Goal: Navigation & Orientation: Find specific page/section

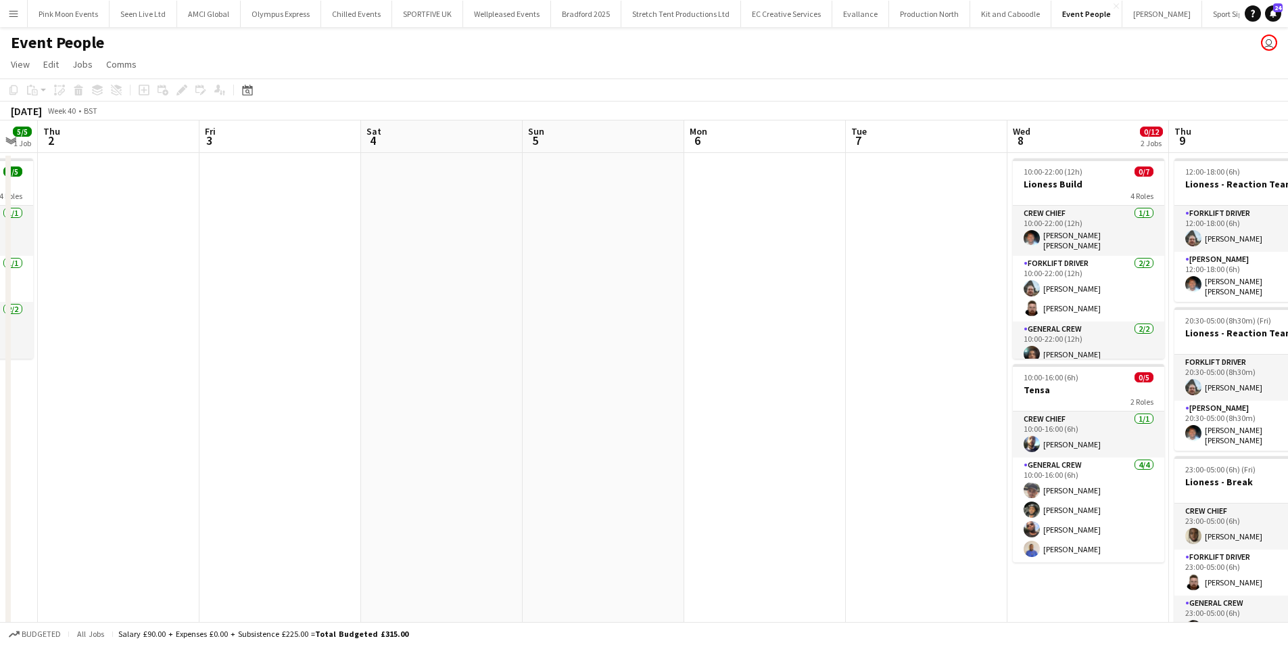
drag, startPoint x: 478, startPoint y: 325, endPoint x: 904, endPoint y: 266, distance: 430.8
click at [904, 266] on app-calendar-viewport "Tue 30 Wed 1 5/5 1 Job Thu 2 Fri 3 Sat 4 Sun 5 Mon 6 Tue 7 Wed 8 0/12 2 Jobs Th…" at bounding box center [644, 532] width 1288 height 824
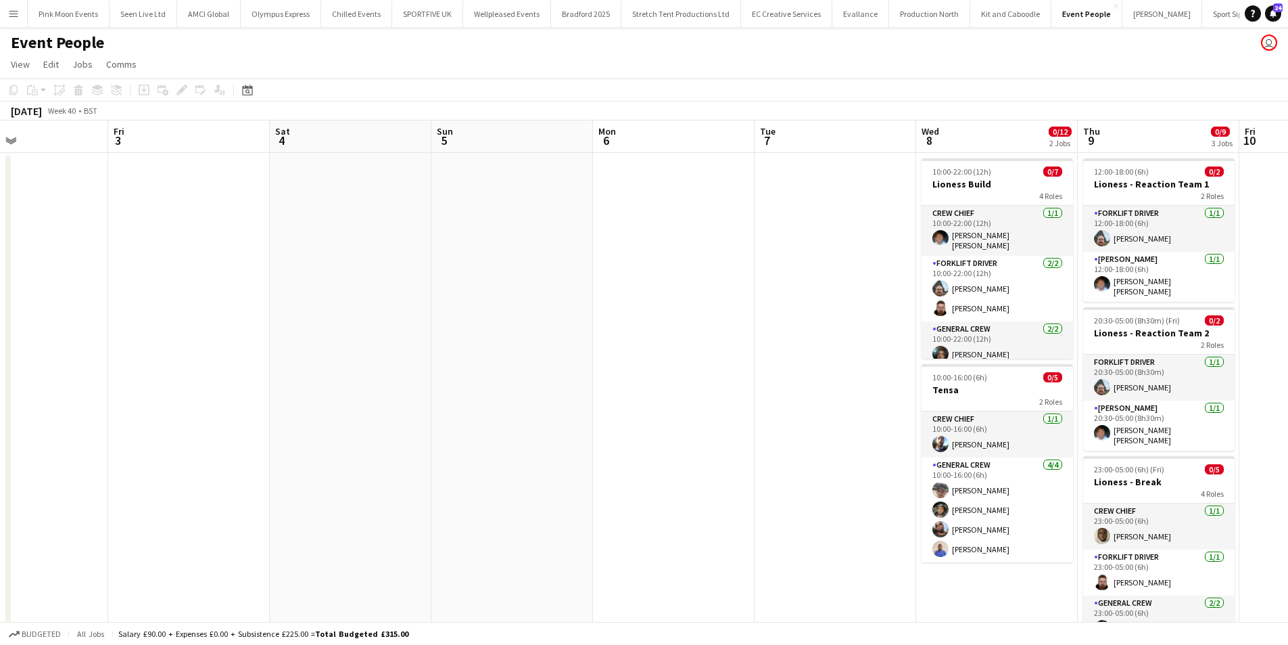
drag, startPoint x: 582, startPoint y: 344, endPoint x: 976, endPoint y: 288, distance: 397.5
click at [976, 288] on app-calendar-viewport "Tue 30 Wed 1 5/5 1 Job Thu 2 Fri 3 Sat 4 Sun 5 Mon 6 Tue 7 Wed 8 0/12 2 Jobs Th…" at bounding box center [644, 532] width 1288 height 824
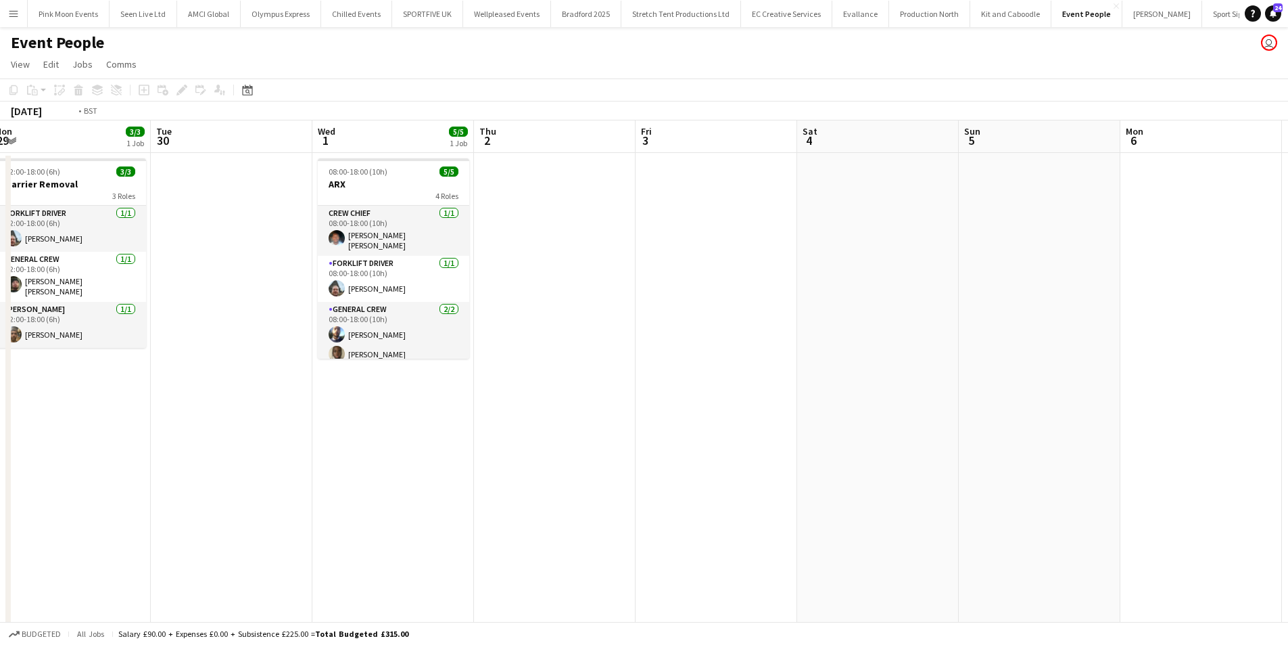
drag, startPoint x: 488, startPoint y: 391, endPoint x: 854, endPoint y: 325, distance: 371.7
click at [854, 325] on app-calendar-viewport "Sat 27 15/15 5 Jobs Sun 28 9/9 3 Jobs Mon 29 3/3 1 Job Tue 30 Wed 1 5/5 1 Job T…" at bounding box center [644, 532] width 1288 height 824
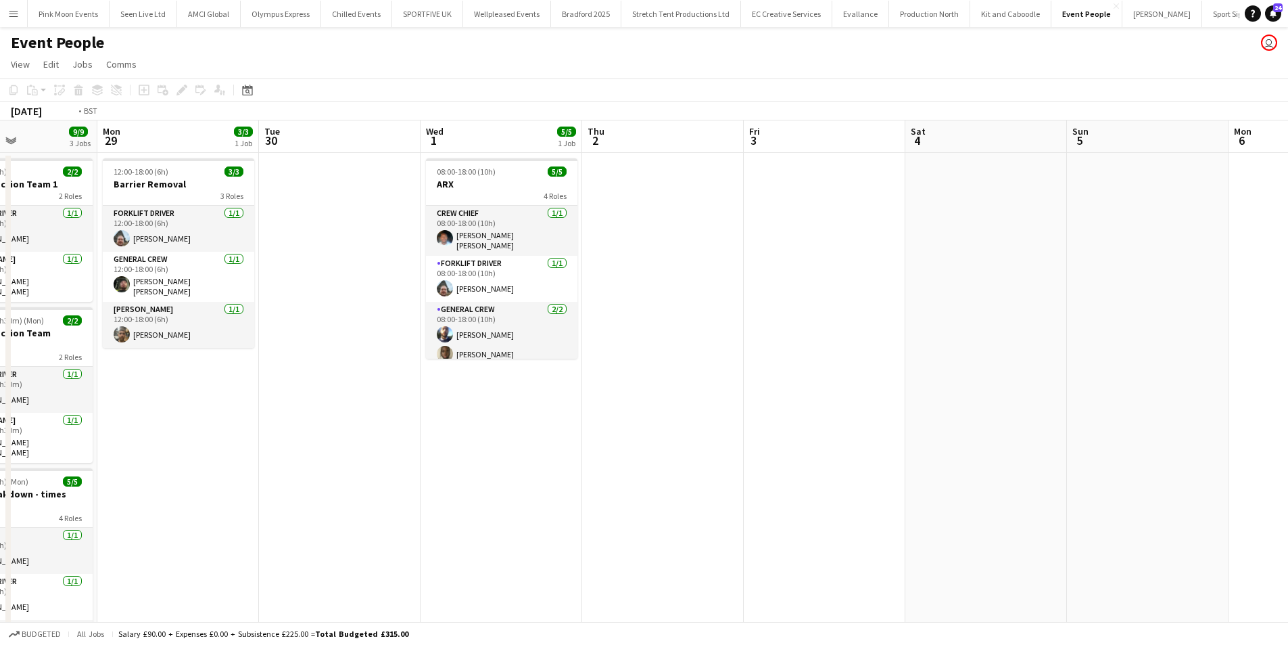
drag, startPoint x: 718, startPoint y: 400, endPoint x: 501, endPoint y: 444, distance: 221.0
click at [349, 427] on app-calendar-viewport "Thu 25 8/8 1 Job Fri 26 9/9 1 Job Sat 27 15/15 5 Jobs Sun 28 9/9 3 Jobs Mon 29 …" at bounding box center [644, 532] width 1288 height 824
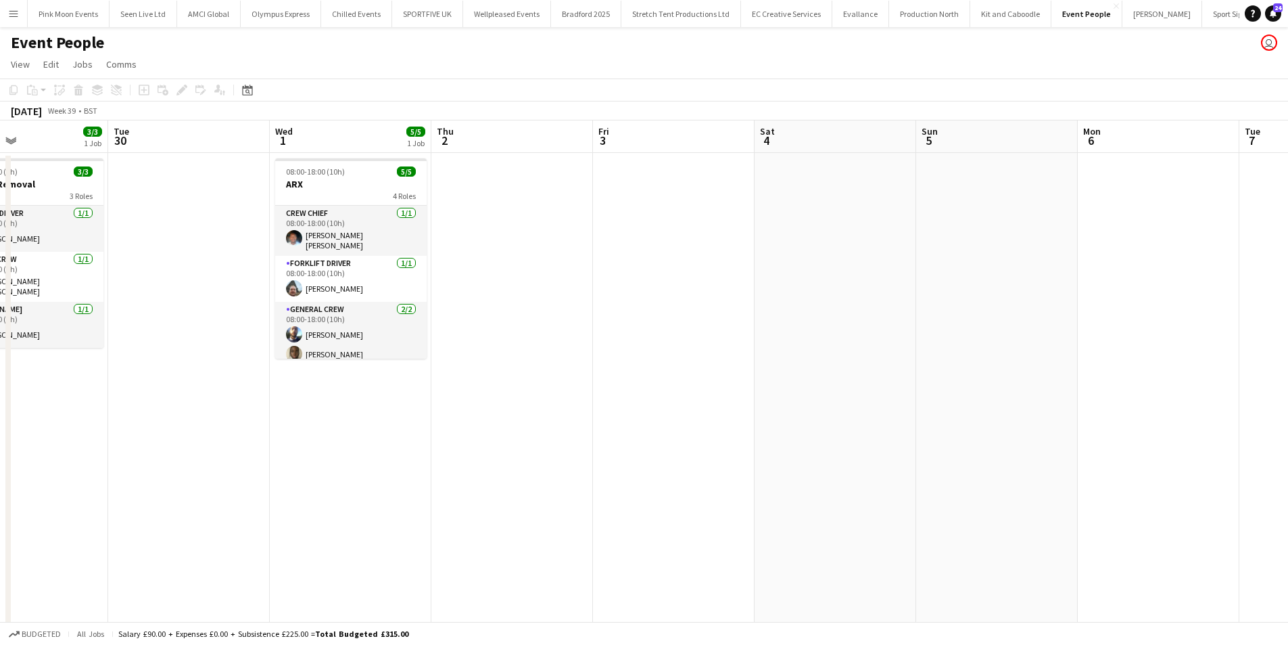
drag, startPoint x: 958, startPoint y: 484, endPoint x: 353, endPoint y: 547, distance: 608.5
click at [353, 547] on app-calendar-viewport "Sat 27 15/15 5 Jobs Sun 28 9/9 3 Jobs Mon 29 3/3 1 Job Tue 30 Wed 1 5/5 1 Job T…" at bounding box center [644, 532] width 1288 height 824
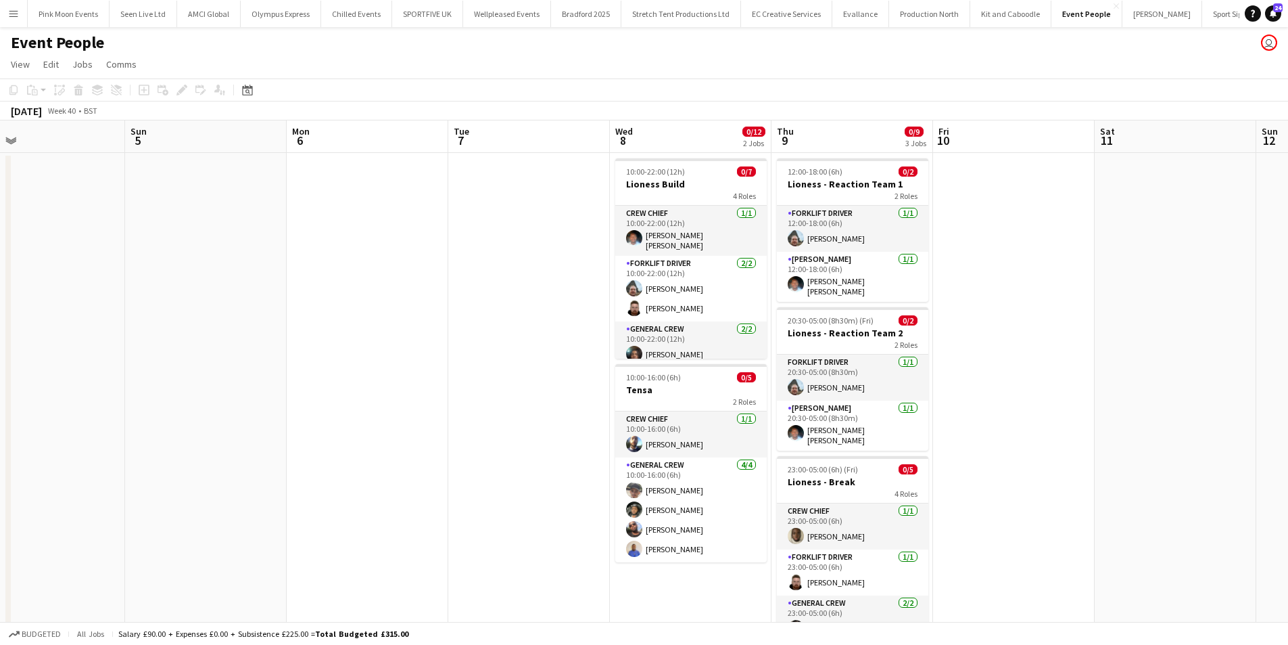
scroll to position [0, 691]
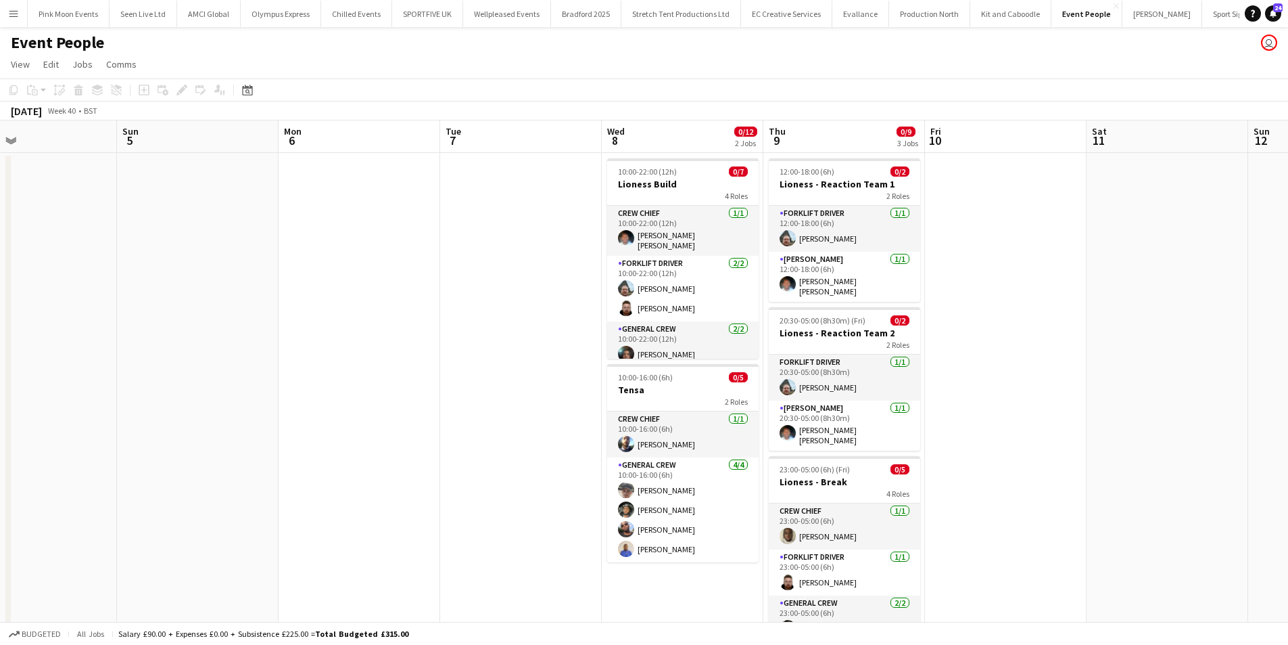
drag, startPoint x: 487, startPoint y: 533, endPoint x: 365, endPoint y: 539, distance: 122.6
click at [365, 539] on app-calendar-viewport "Tue 30 Wed 1 5/5 1 Job Thu 2 Fri 3 Sat 4 Sun 5 Mon 6 Tue 7 Wed 8 0/12 2 Jobs Th…" at bounding box center [644, 532] width 1288 height 824
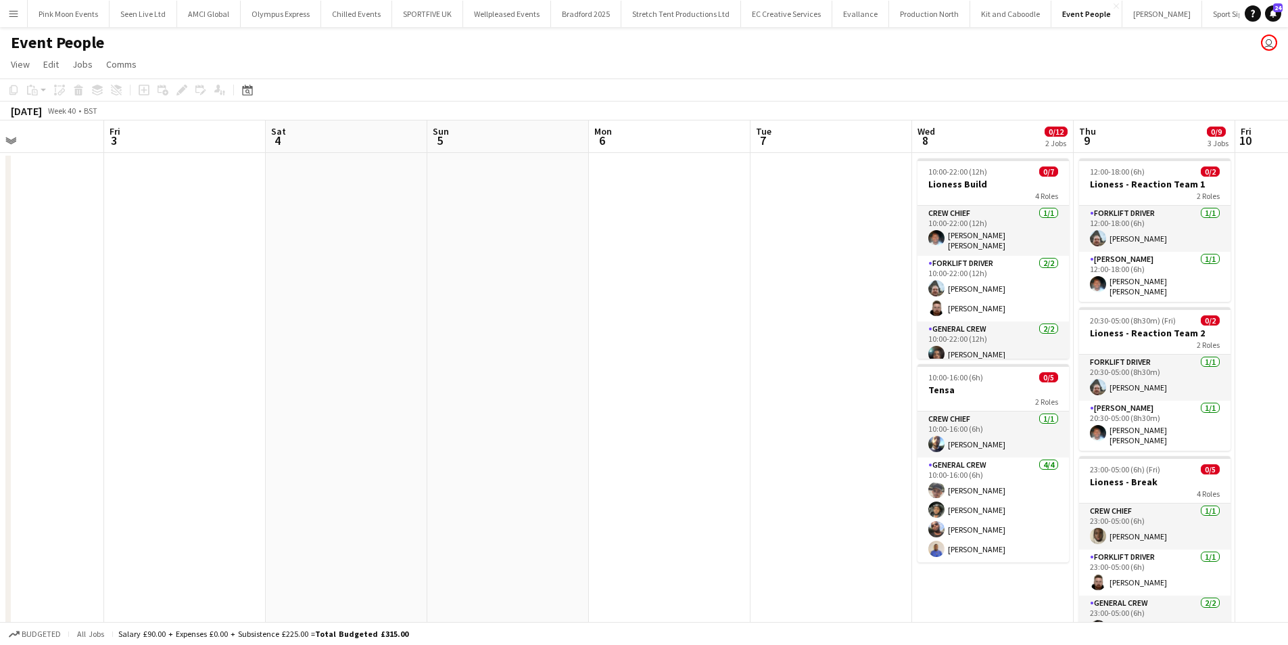
click at [1185, 474] on app-calendar-viewport "Tue 30 Wed 1 5/5 1 Job Thu 2 Fri 3 Sat 4 Sun 5 Mon 6 Tue 7 Wed 8 0/12 2 Jobs Th…" at bounding box center [644, 532] width 1288 height 824
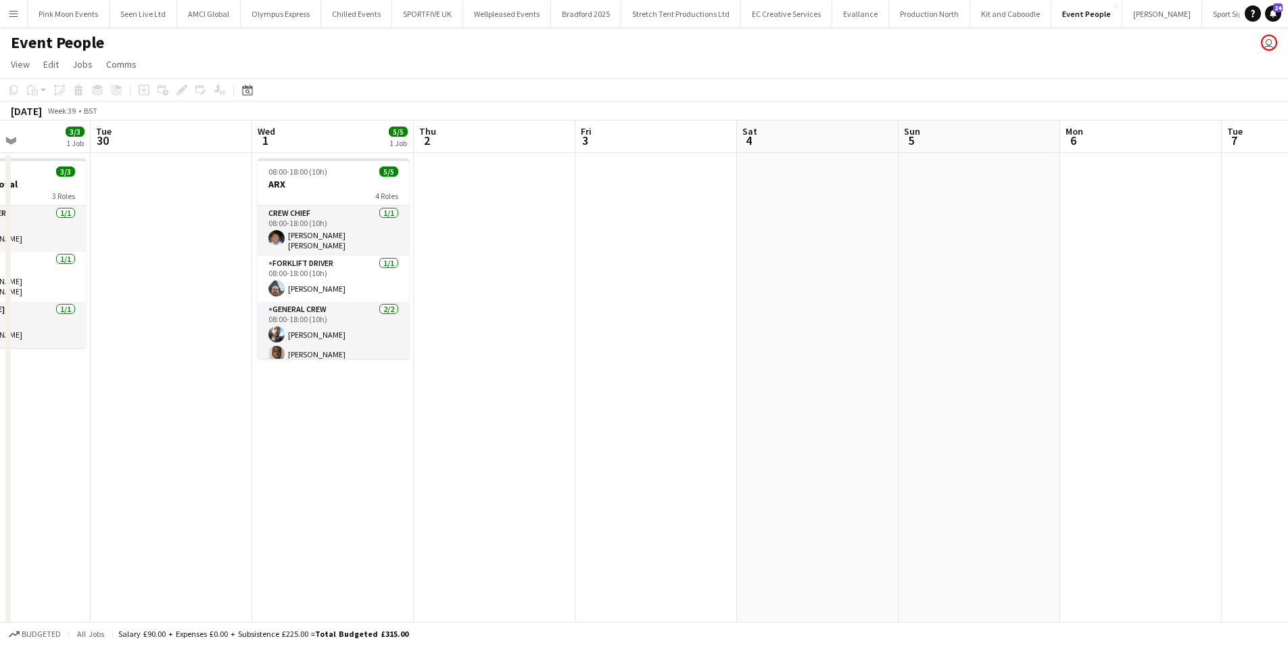
drag, startPoint x: 255, startPoint y: 496, endPoint x: 682, endPoint y: 498, distance: 427.5
click at [682, 498] on app-calendar-viewport "Sat 27 15/15 5 Jobs Sun 28 9/9 3 Jobs Mon 29 3/3 1 Job Tue 30 Wed 1 5/5 1 Job T…" at bounding box center [644, 532] width 1288 height 824
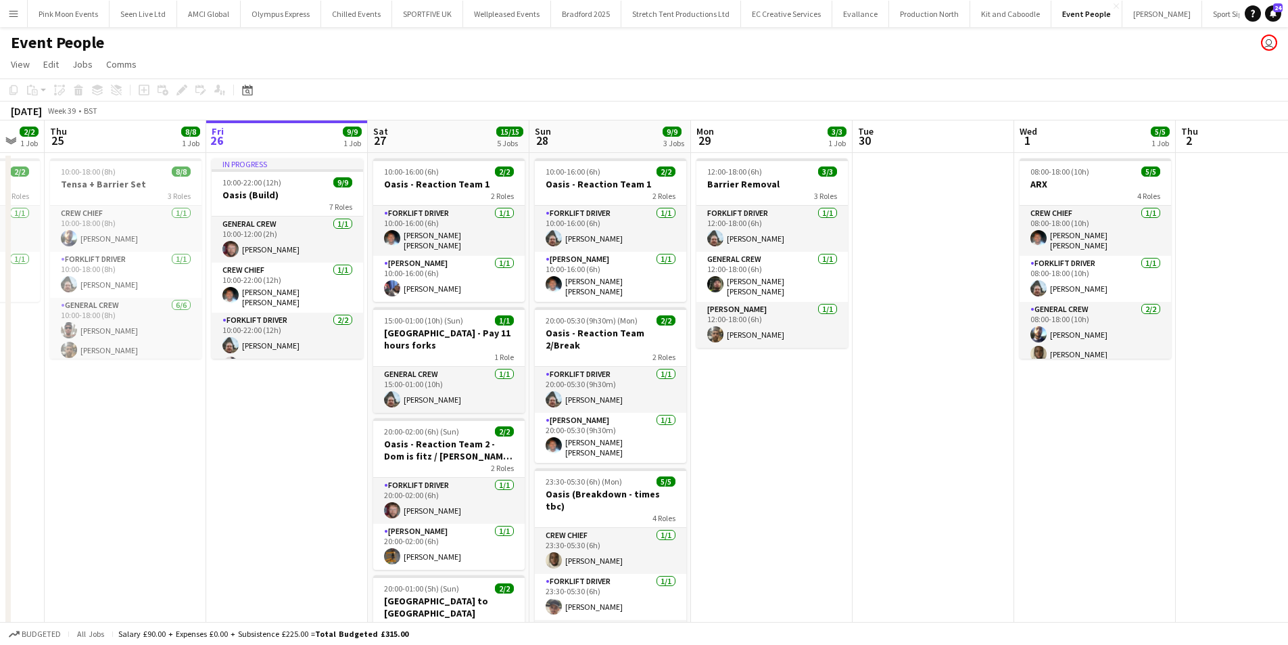
scroll to position [0, 278]
drag, startPoint x: 225, startPoint y: 525, endPoint x: 466, endPoint y: 513, distance: 241.8
click at [466, 513] on app-calendar-viewport "Tue 23 Wed 24 2/2 1 Job Thu 25 8/8 1 Job Fri 26 9/9 1 Job Sat 27 15/15 5 Jobs S…" at bounding box center [644, 532] width 1288 height 824
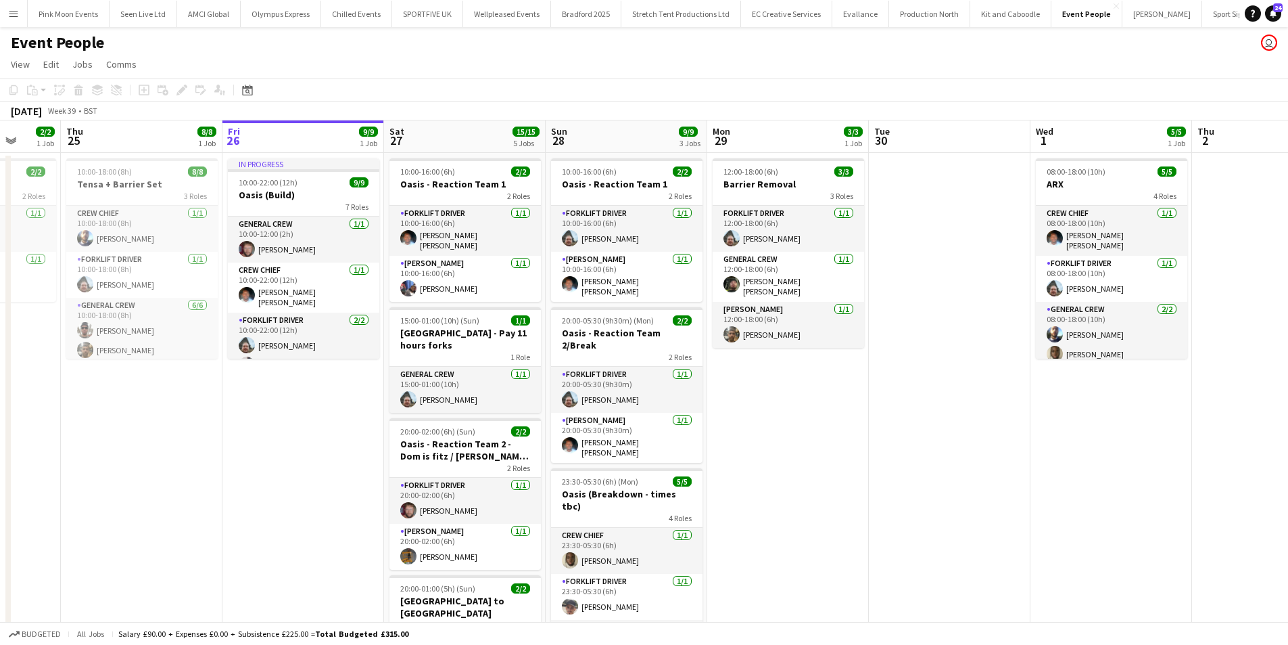
drag, startPoint x: 325, startPoint y: 473, endPoint x: 523, endPoint y: 465, distance: 197.6
click at [523, 465] on app-calendar-viewport "Mon 22 Tue 23 Wed 24 2/2 1 Job Thu 25 8/8 1 Job Fri 26 9/9 1 Job Sat 27 15/15 5…" at bounding box center [644, 532] width 1288 height 824
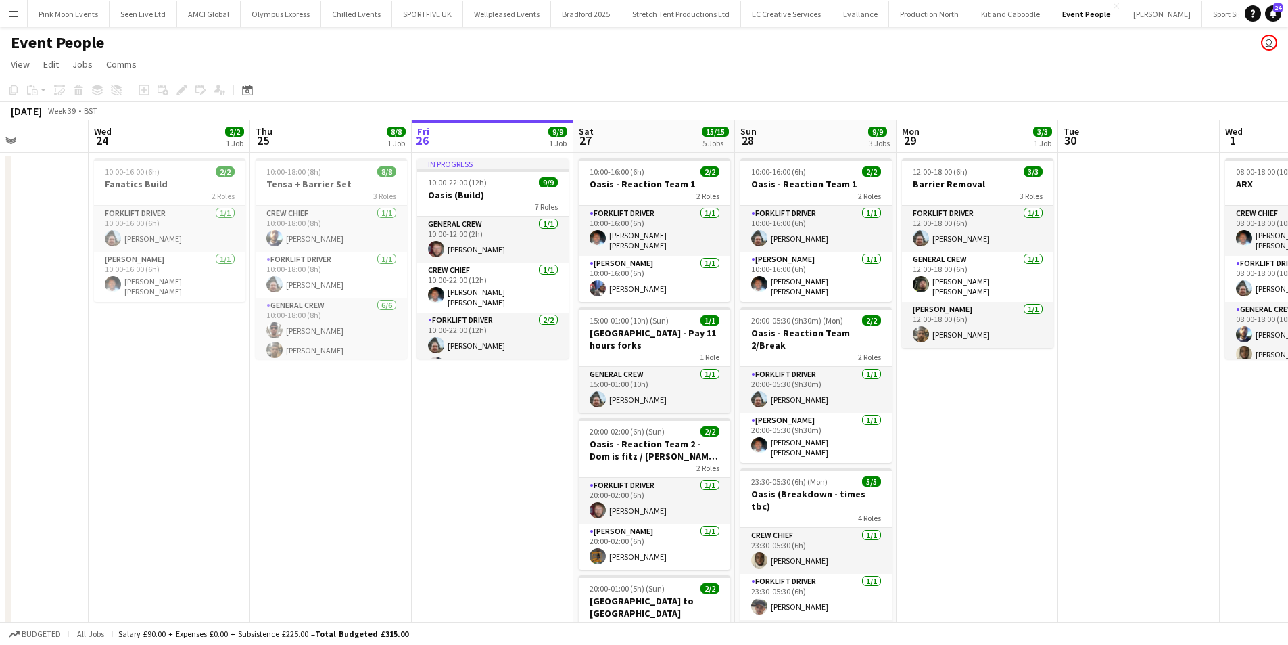
drag, startPoint x: 413, startPoint y: 498, endPoint x: 592, endPoint y: 490, distance: 179.5
click at [592, 490] on app-calendar-viewport "Sun 21 Mon 22 Tue 23 Wed 24 2/2 1 Job Thu 25 8/8 1 Job Fri 26 9/9 1 Job Sat 27 …" at bounding box center [644, 532] width 1288 height 824
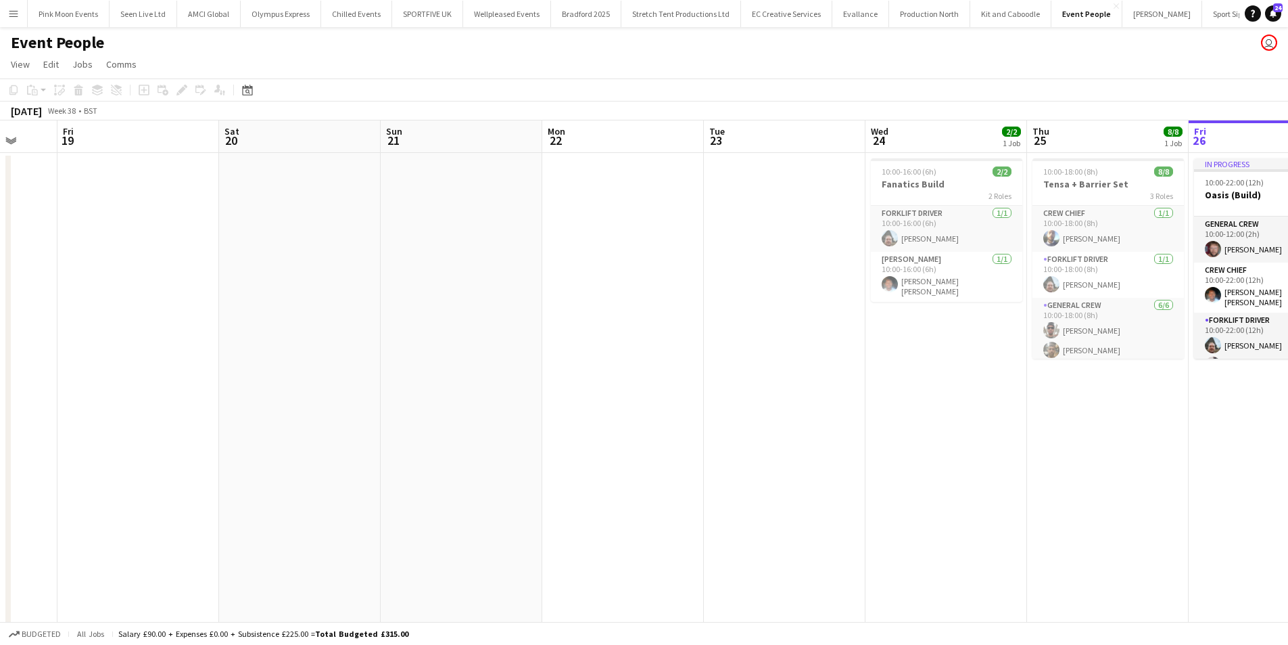
drag, startPoint x: 400, startPoint y: 510, endPoint x: 1006, endPoint y: 488, distance: 606.4
click at [1006, 488] on app-calendar-viewport "Tue 16 Wed 17 Thu 18 Fri 19 Sat 20 Sun 21 Mon 22 Tue 23 Wed 24 2/2 1 Job Thu 25…" at bounding box center [644, 532] width 1288 height 824
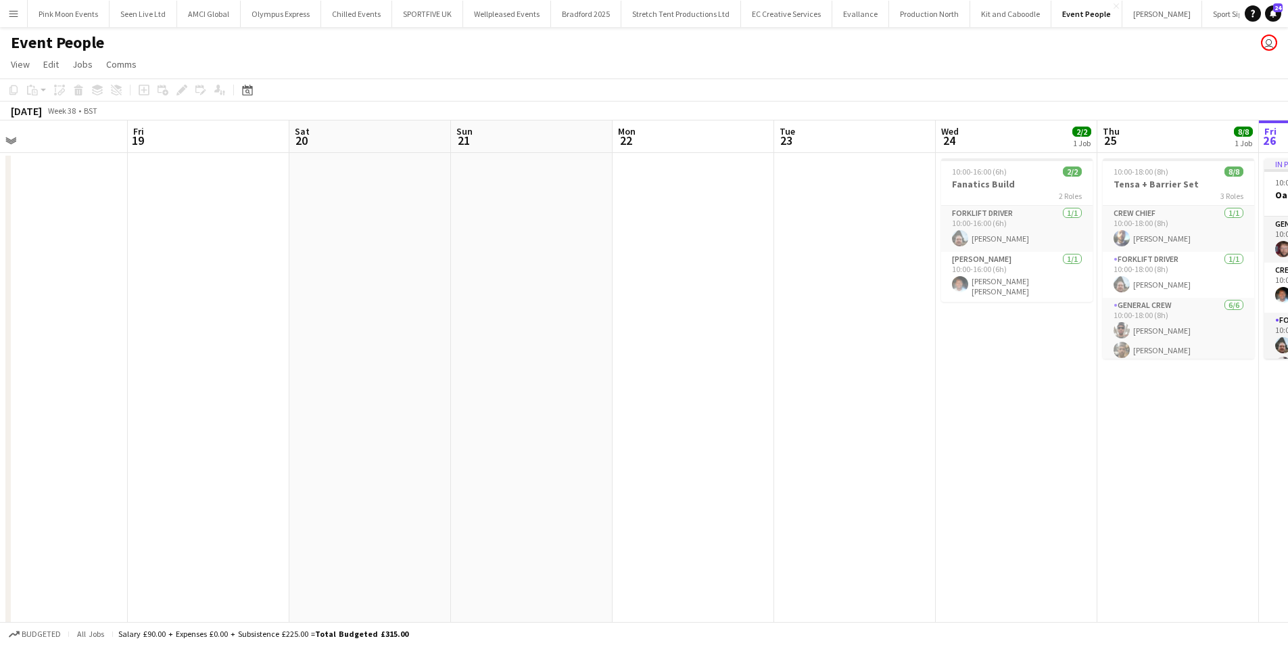
drag, startPoint x: 308, startPoint y: 534, endPoint x: 808, endPoint y: 523, distance: 500.0
click at [871, 514] on app-calendar-viewport "Tue 16 Wed 17 Thu 18 Fri 19 Sat 20 Sun 21 Mon 22 Tue 23 Wed 24 2/2 1 Job Thu 25…" at bounding box center [644, 532] width 1288 height 824
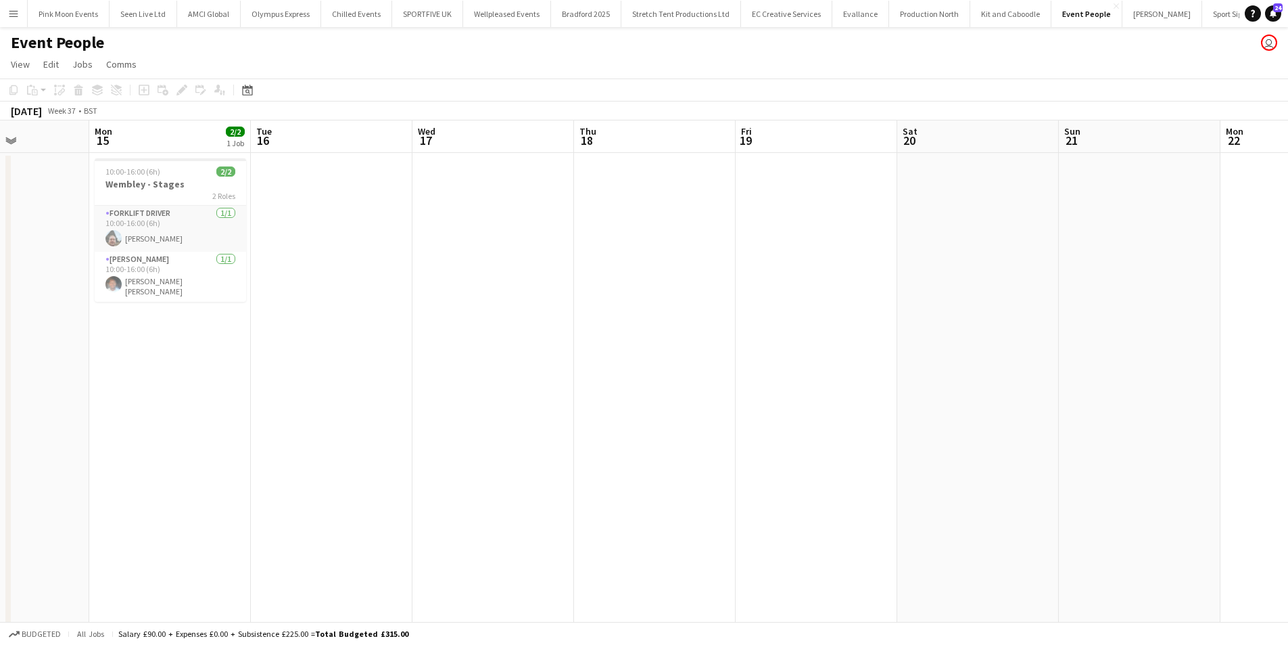
drag, startPoint x: 531, startPoint y: 488, endPoint x: 656, endPoint y: 475, distance: 125.8
click at [656, 475] on app-calendar-viewport "Fri 12 9/9 3 Jobs Sat 13 Sun 14 Mon 15 2/2 1 Job Tue 16 Wed 17 Thu 18 Fri 19 Sa…" at bounding box center [644, 532] width 1288 height 824
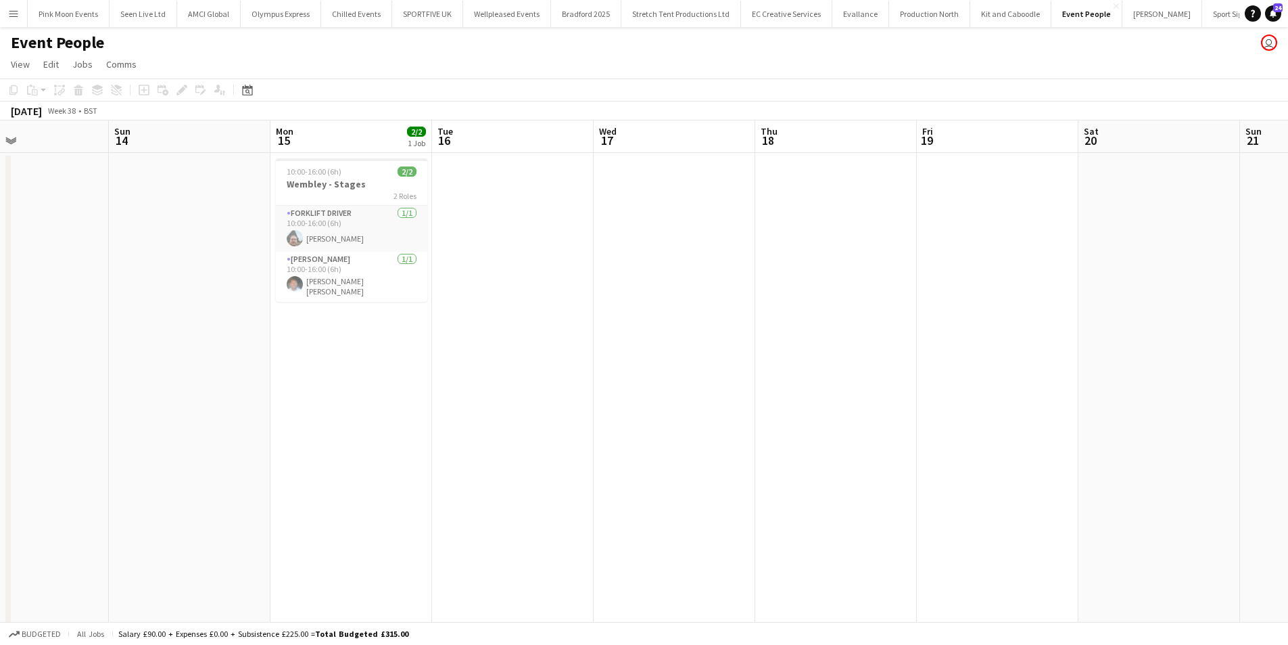
scroll to position [0, 348]
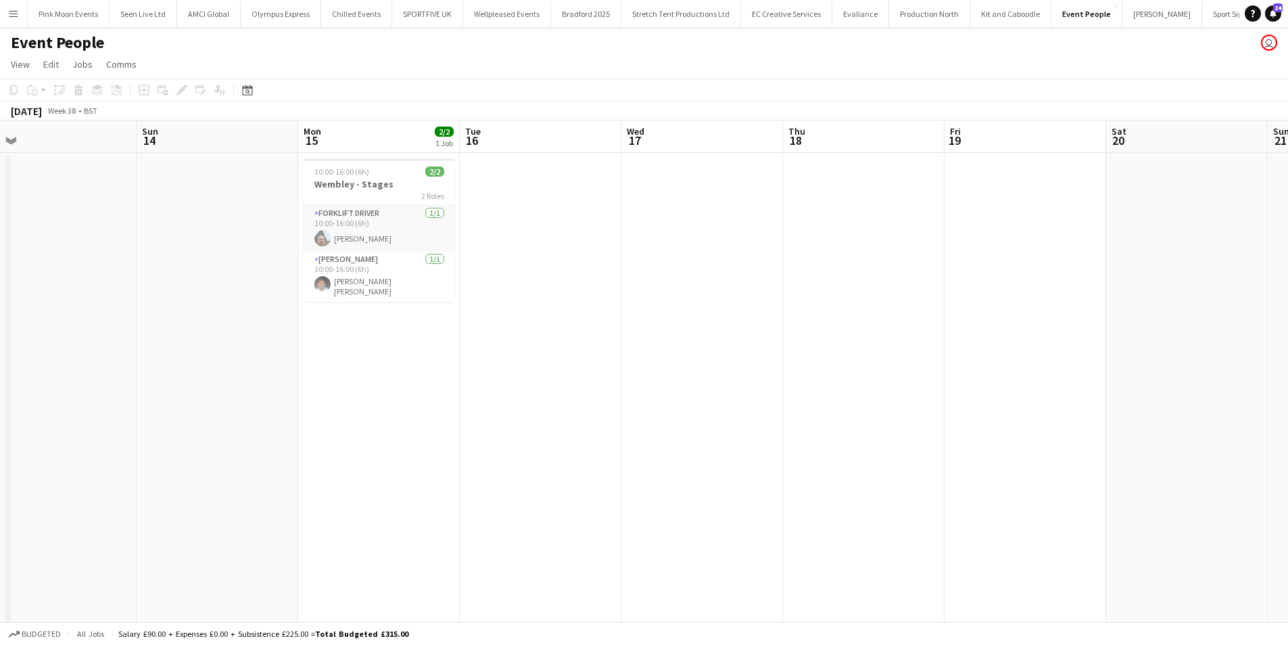
drag, startPoint x: 600, startPoint y: 482, endPoint x: 627, endPoint y: 473, distance: 28.4
click at [628, 473] on app-calendar-viewport "Thu 11 17/17 2 Jobs Fri 12 9/9 3 Jobs Sat 13 Sun 14 Mon 15 2/2 1 Job Tue 16 Wed…" at bounding box center [644, 532] width 1288 height 824
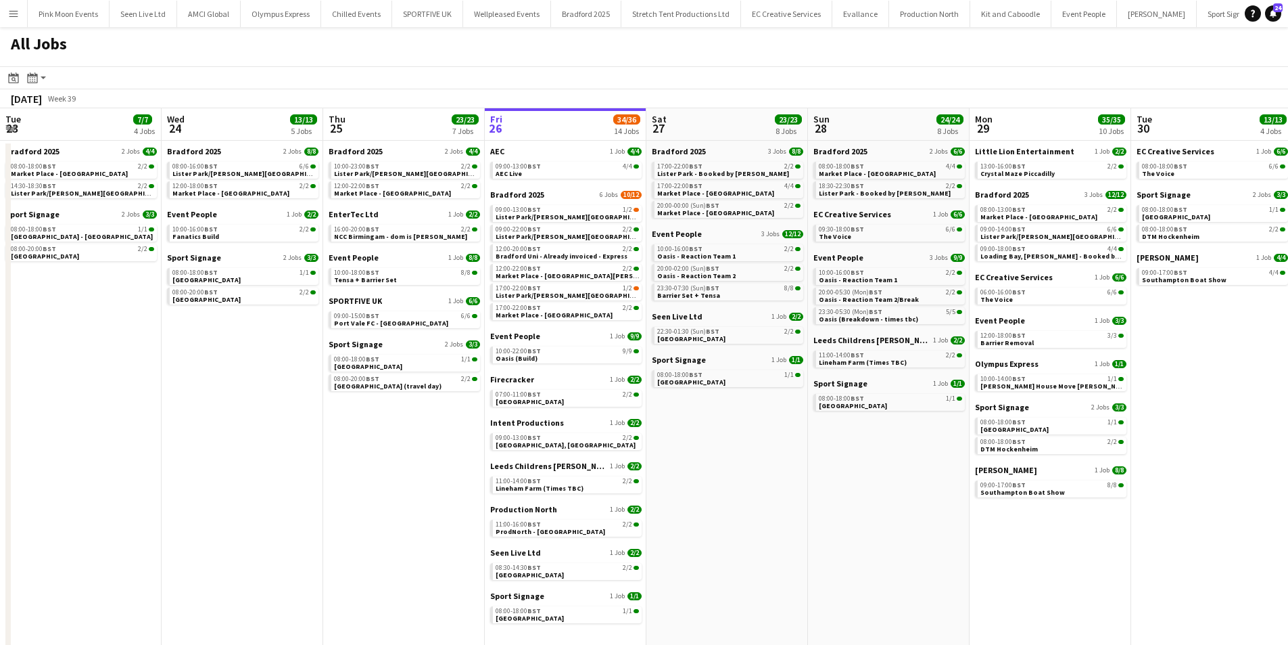
scroll to position [0, 323]
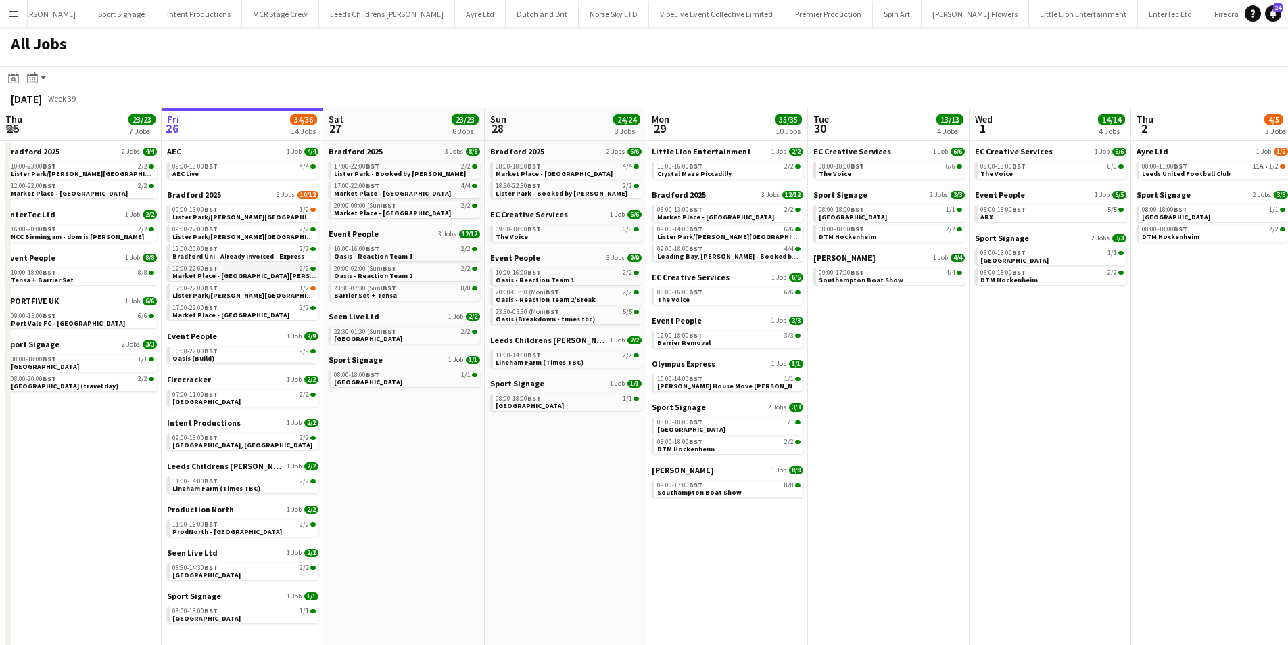
click at [252, 277] on span "Market Place - [GEOGRAPHIC_DATA][PERSON_NAME] 5 hour CC" at bounding box center [273, 275] width 202 height 9
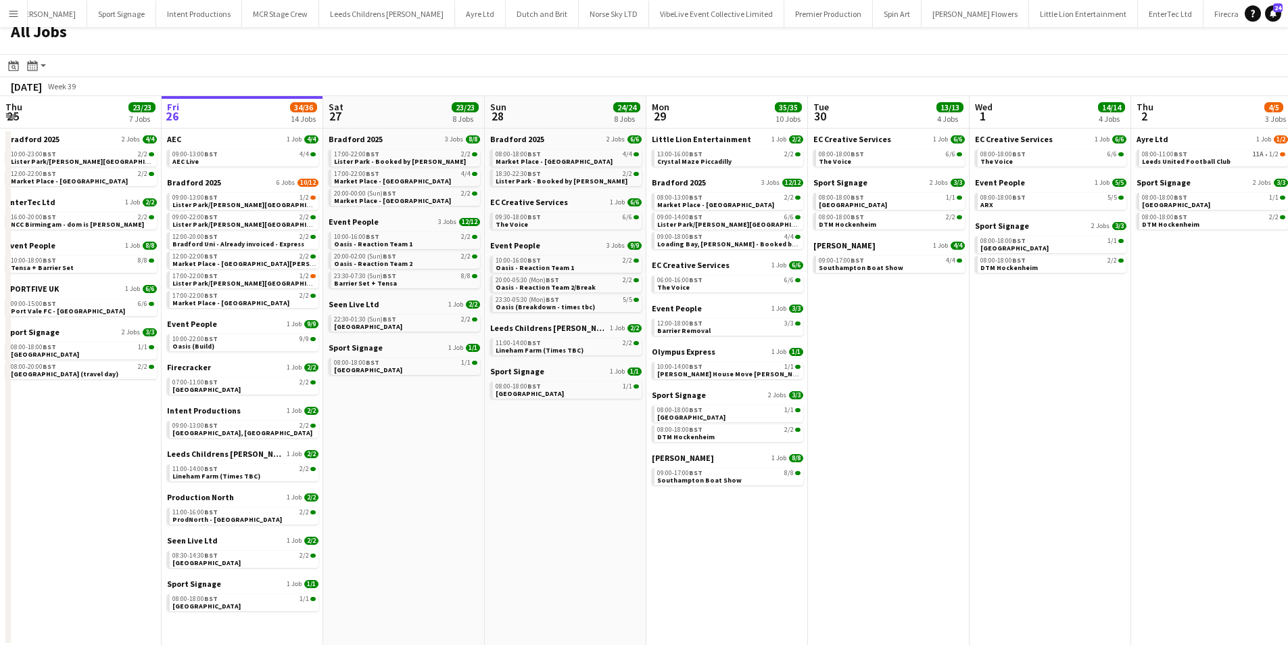
scroll to position [14, 0]
click at [212, 378] on span "BST" at bounding box center [211, 380] width 14 height 9
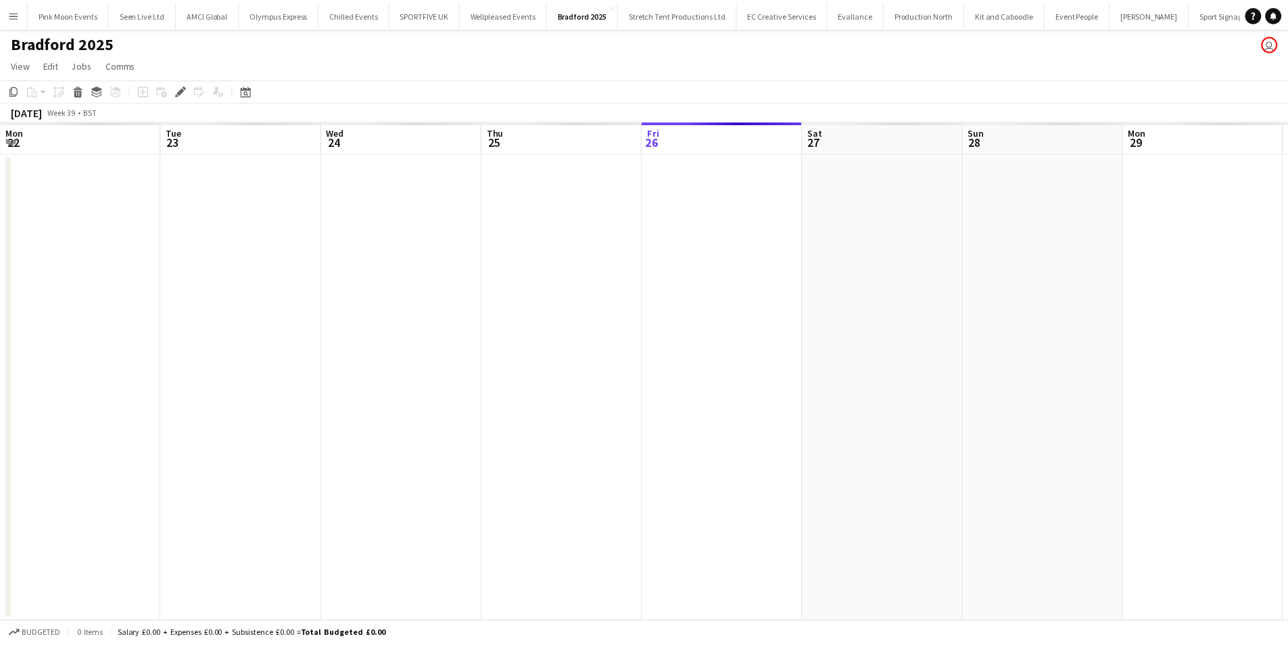
scroll to position [0, 465]
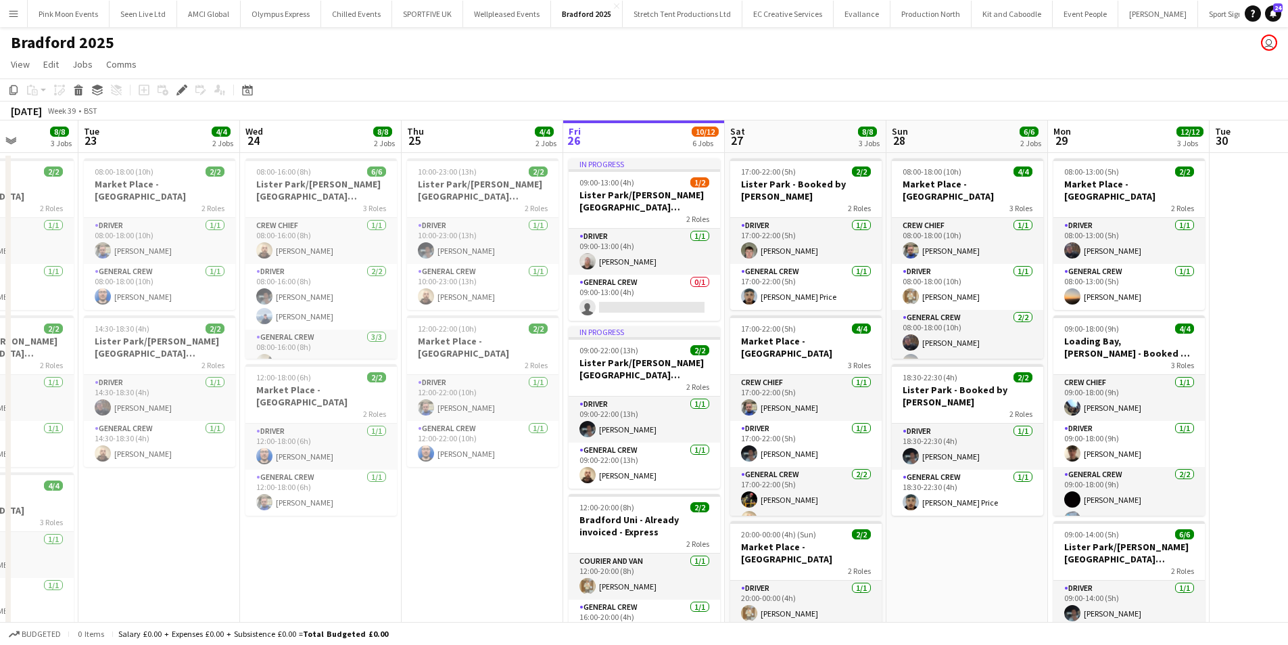
drag, startPoint x: 926, startPoint y: 570, endPoint x: 985, endPoint y: 557, distance: 60.4
click at [985, 557] on app-calendar-viewport "Sat 20 Sun 21 4/4 1 Job Mon 22 8/8 3 Jobs Tue 23 4/4 2 Jobs Wed 24 8/8 2 Jobs T…" at bounding box center [644, 634] width 1288 height 1029
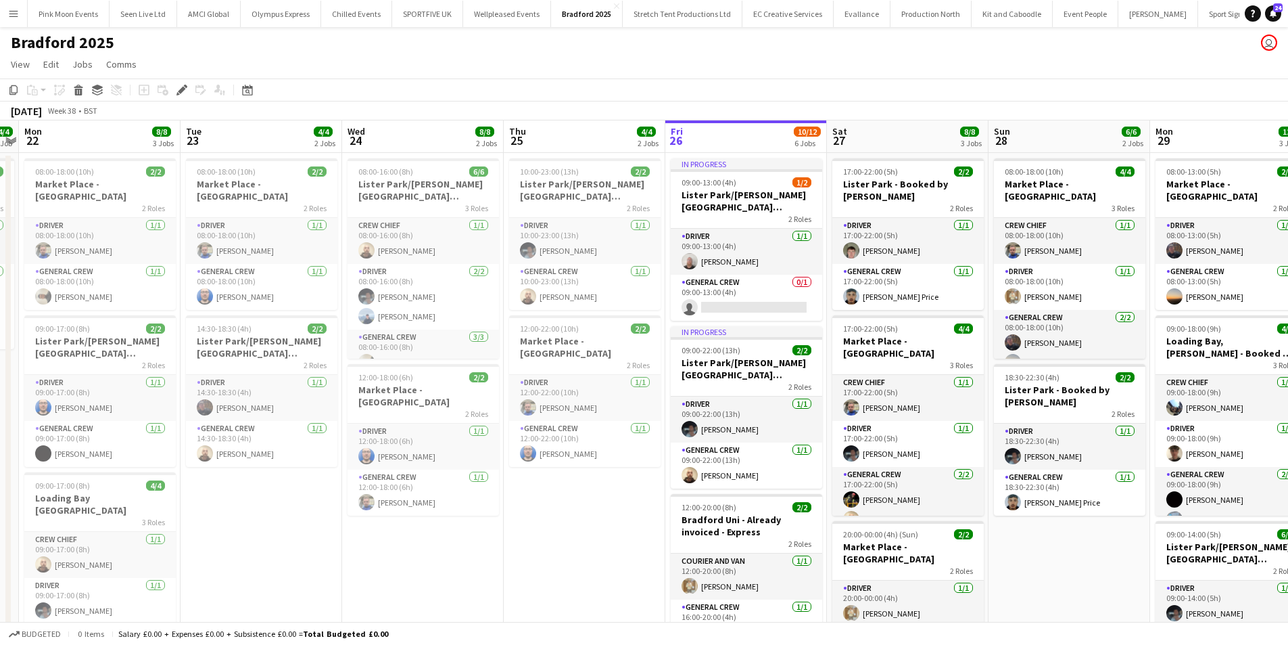
drag, startPoint x: 493, startPoint y: 525, endPoint x: 595, endPoint y: 508, distance: 103.5
click at [595, 508] on app-calendar-viewport "Sat 20 Sun 21 4/4 1 Job Mon 22 8/8 3 Jobs Tue 23 4/4 2 Jobs Wed 24 8/8 2 Jobs T…" at bounding box center [644, 634] width 1288 height 1029
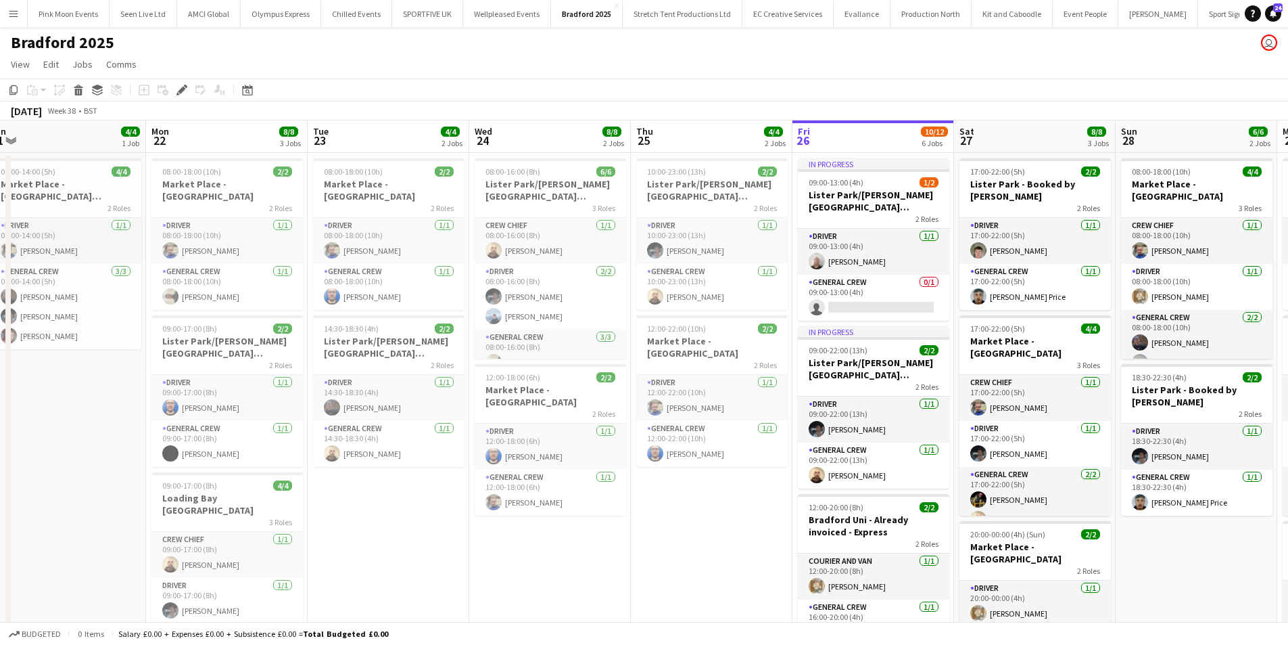
drag, startPoint x: 530, startPoint y: 521, endPoint x: 658, endPoint y: 494, distance: 130.7
click at [658, 493] on app-calendar-viewport "Fri 19 Sat 20 Sun 21 4/4 1 Job Mon 22 8/8 3 Jobs Tue 23 4/4 2 Jobs Wed 24 8/8 2…" at bounding box center [644, 634] width 1288 height 1029
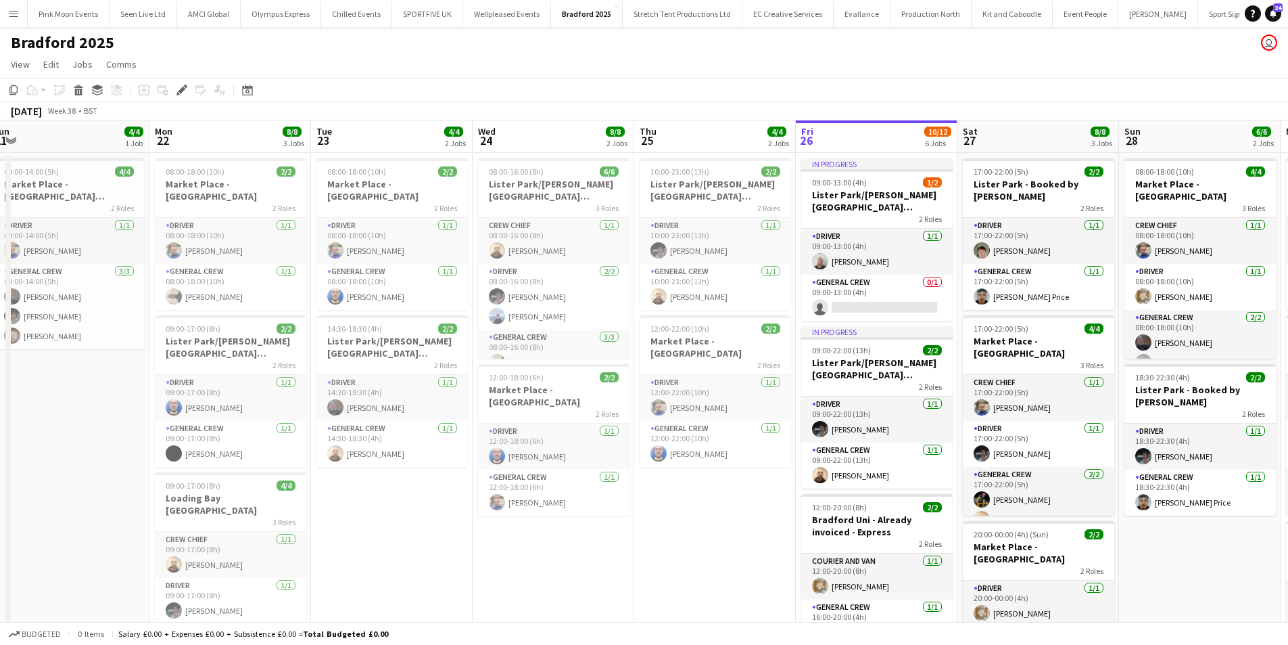
scroll to position [0, 315]
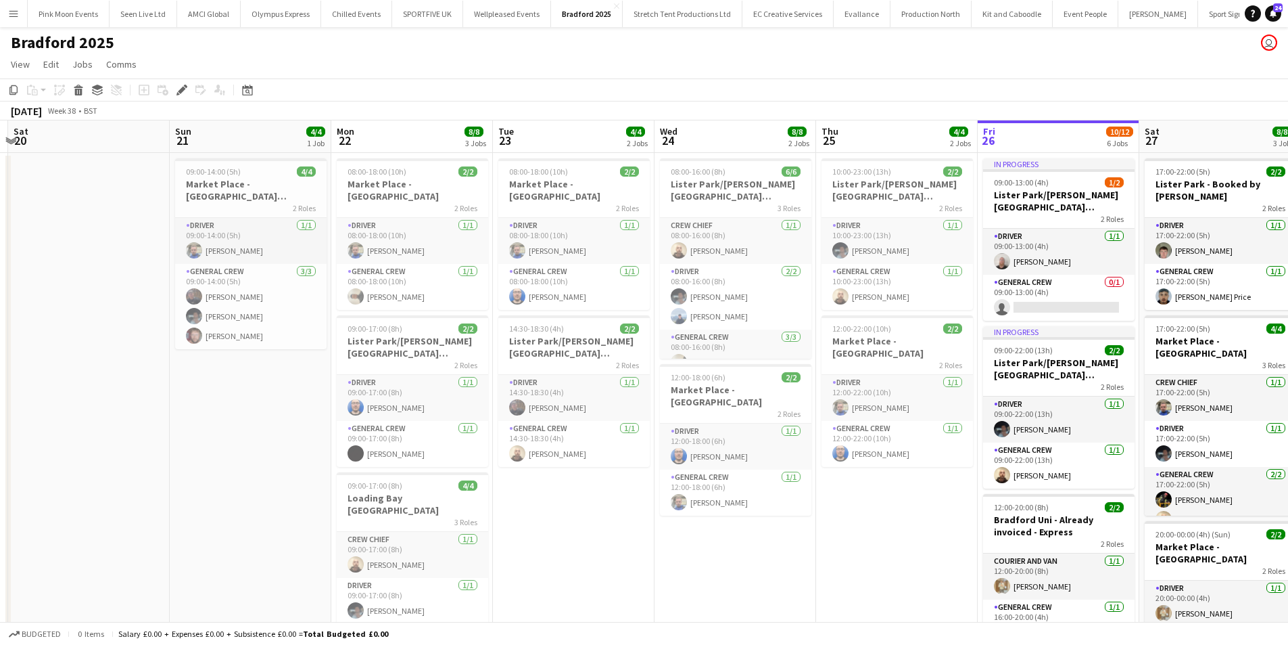
drag, startPoint x: 178, startPoint y: 550, endPoint x: 363, endPoint y: 528, distance: 185.9
click at [363, 528] on app-calendar-viewport "Thu 18 Fri 19 Sat 20 Sun 21 4/4 1 Job Mon 22 8/8 3 Jobs Tue 23 4/4 2 Jobs Wed 2…" at bounding box center [644, 634] width 1288 height 1029
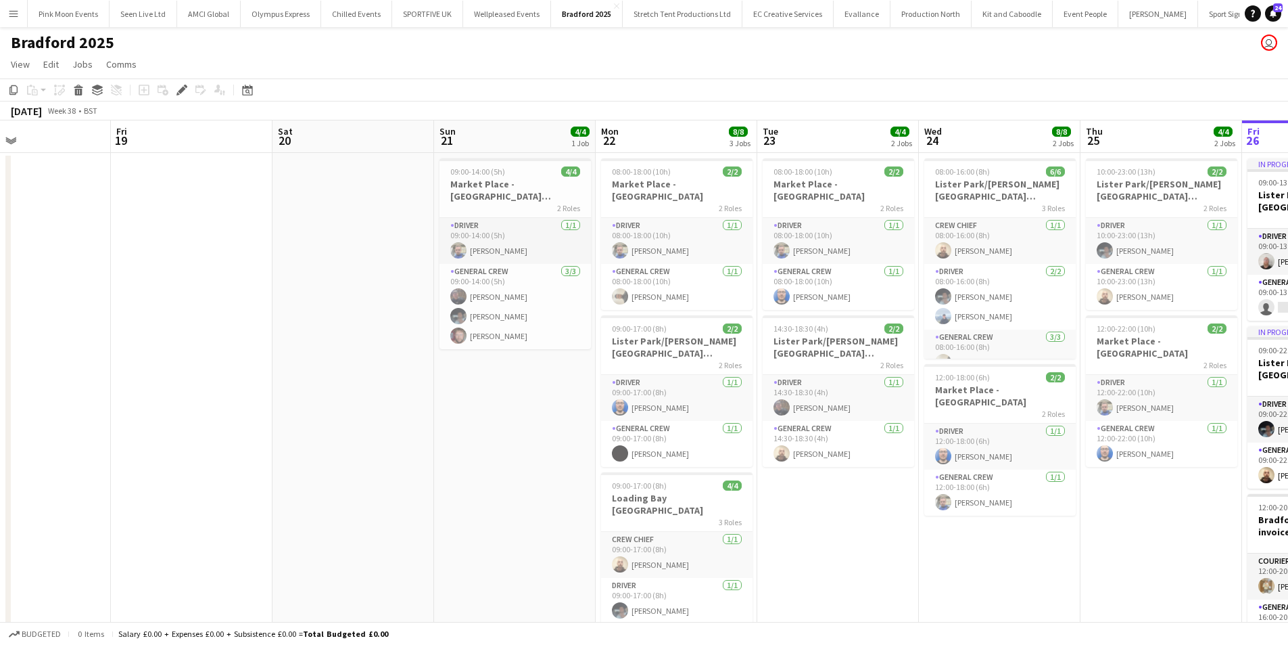
drag, startPoint x: 253, startPoint y: 519, endPoint x: 531, endPoint y: 514, distance: 278.0
click at [584, 482] on app-calendar-viewport "Tue 16 Wed 17 2/2 1 Job Thu 18 Fri 19 Sat 20 Sun 21 4/4 1 Job Mon 22 8/8 3 Jobs…" at bounding box center [644, 634] width 1288 height 1029
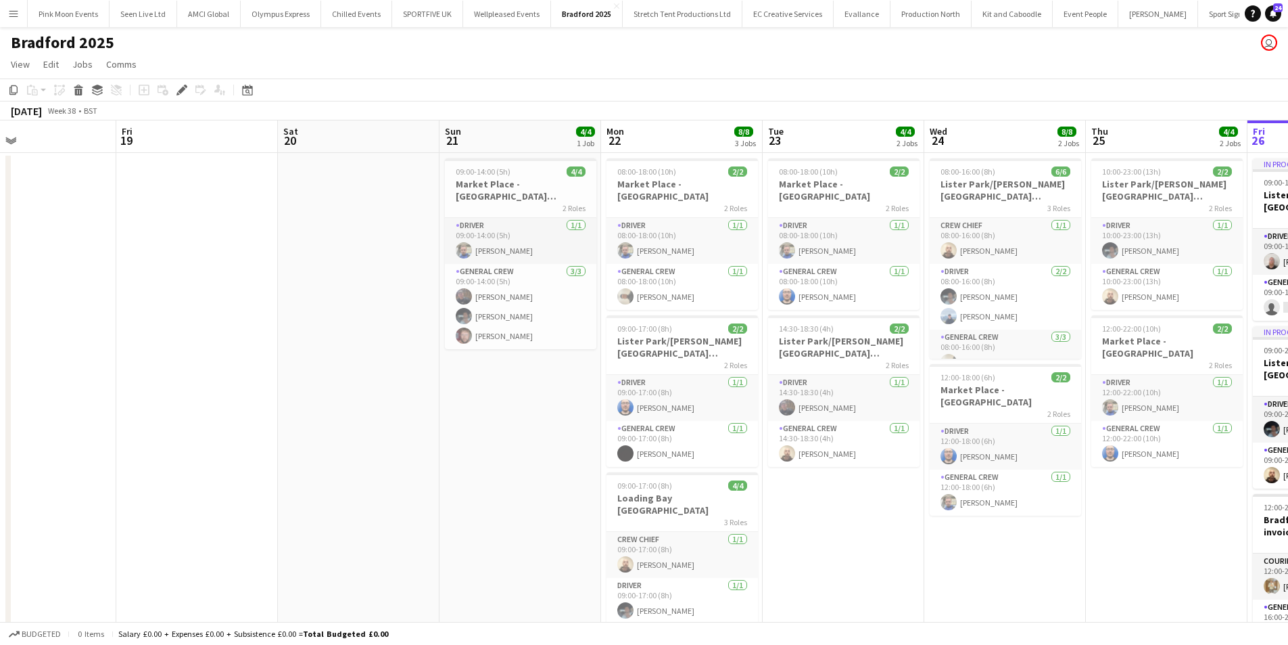
drag, startPoint x: 418, startPoint y: 542, endPoint x: 852, endPoint y: 501, distance: 436.2
click at [852, 501] on app-calendar-viewport "Tue 16 Wed 17 2/2 1 Job Thu 18 Fri 19 Sat 20 Sun 21 4/4 1 Job Mon 22 8/8 3 Jobs…" at bounding box center [644, 634] width 1288 height 1029
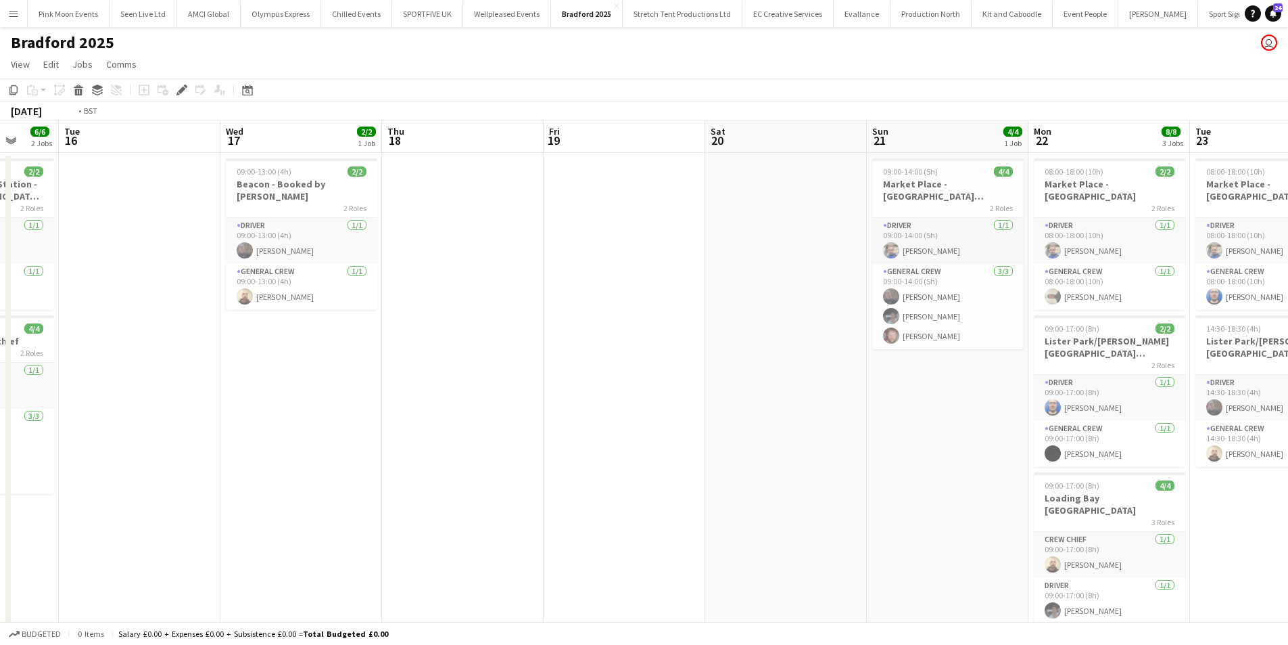
drag, startPoint x: 584, startPoint y: 494, endPoint x: 663, endPoint y: 475, distance: 80.6
click at [670, 476] on app-calendar-viewport "Sat 13 2/2 1 Job Sun 14 10/10 1 Job Mon 15 6/6 2 Jobs Tue 16 Wed 17 2/2 1 Job T…" at bounding box center [644, 634] width 1288 height 1029
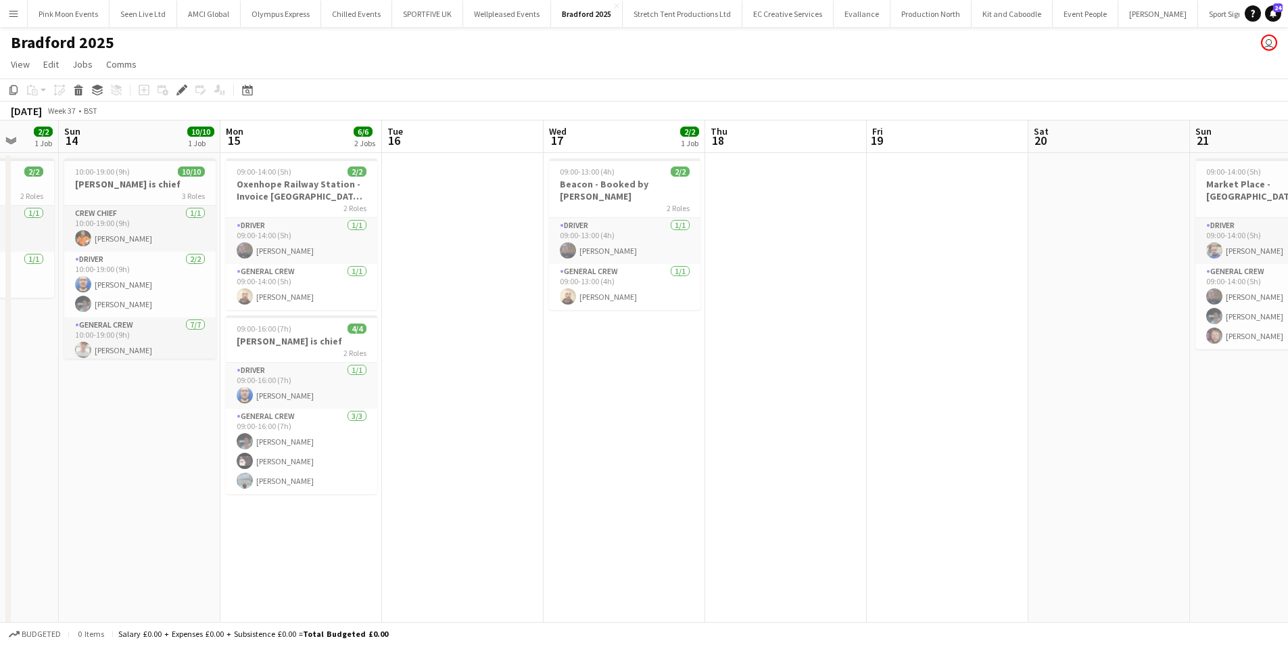
scroll to position [0, 404]
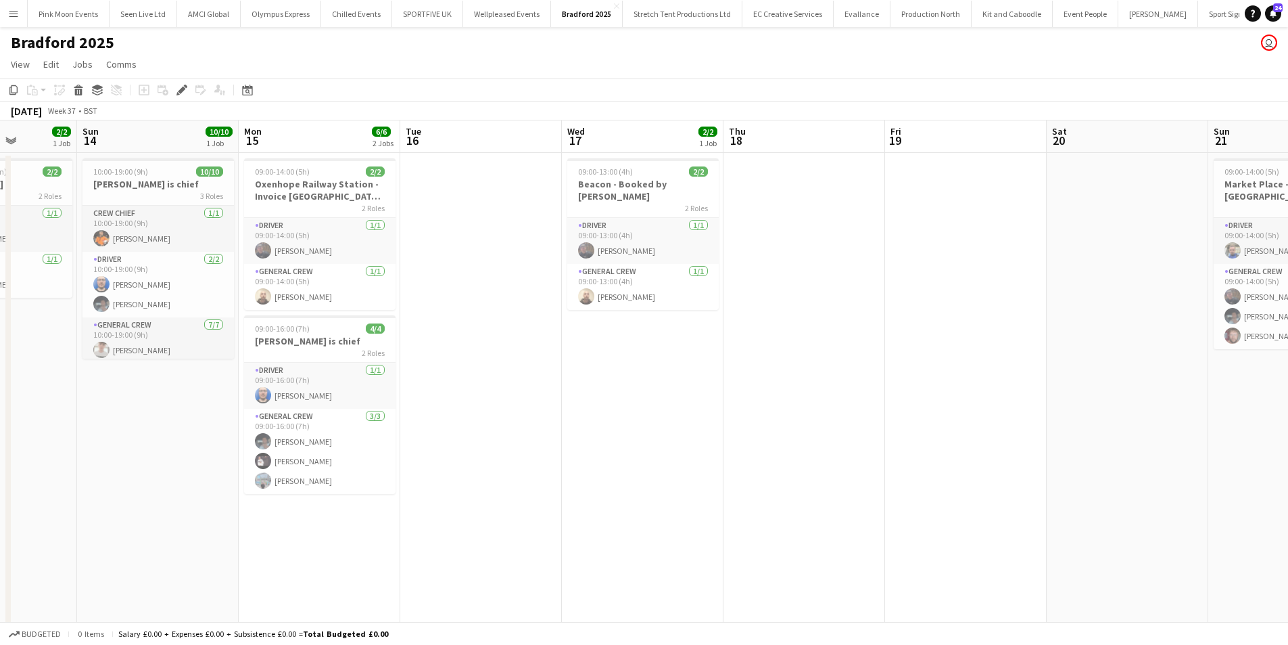
drag, startPoint x: 737, startPoint y: 416, endPoint x: 769, endPoint y: 425, distance: 33.6
click at [770, 416] on app-calendar-viewport "Thu 11 Fri 12 6/6 1 Job Sat 13 2/2 1 Job Sun 14 10/10 1 Job Mon 15 6/6 2 Jobs T…" at bounding box center [644, 634] width 1288 height 1029
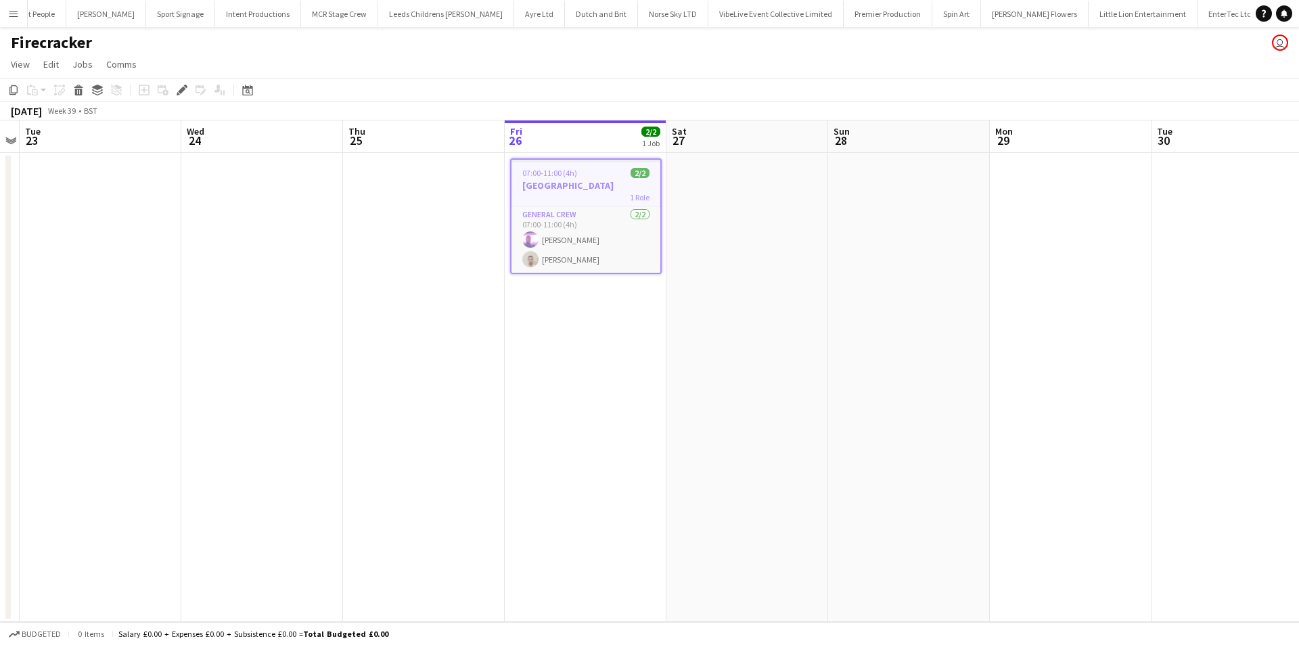
scroll to position [0, 1059]
